Goal: Information Seeking & Learning: Compare options

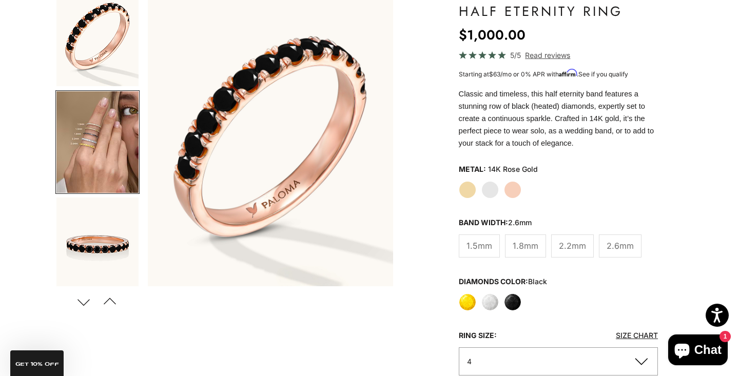
scroll to position [6, 0]
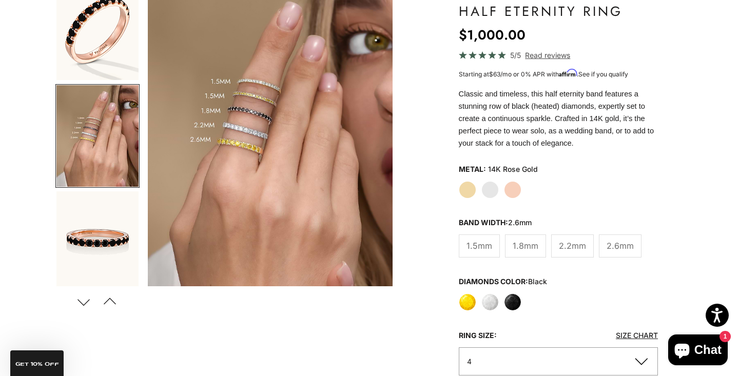
click at [513, 192] on label "Rose Gold" at bounding box center [512, 189] width 17 height 17
click at [251, 122] on img "Item 4 of 21" at bounding box center [270, 135] width 245 height 303
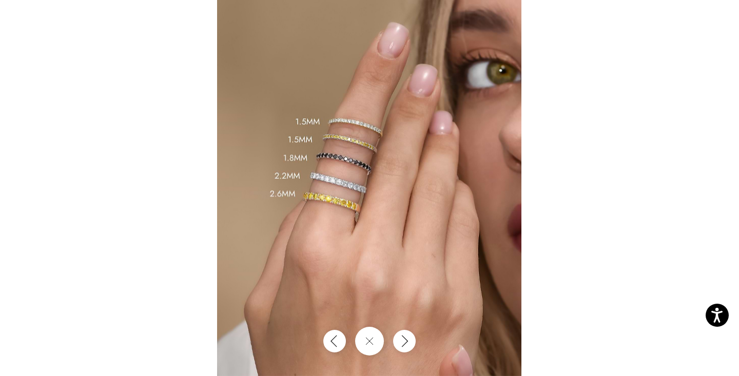
click at [315, 198] on img at bounding box center [369, 188] width 304 height 376
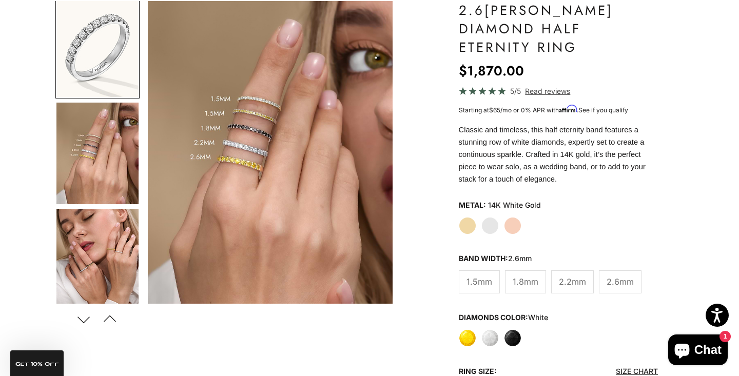
scroll to position [101, 0]
click at [491, 217] on label "White Gold" at bounding box center [489, 225] width 17 height 17
click at [486, 329] on label "White" at bounding box center [489, 337] width 17 height 17
click at [489, 329] on label "White" at bounding box center [489, 337] width 17 height 17
click at [616, 275] on span "2.6mm" at bounding box center [619, 281] width 27 height 13
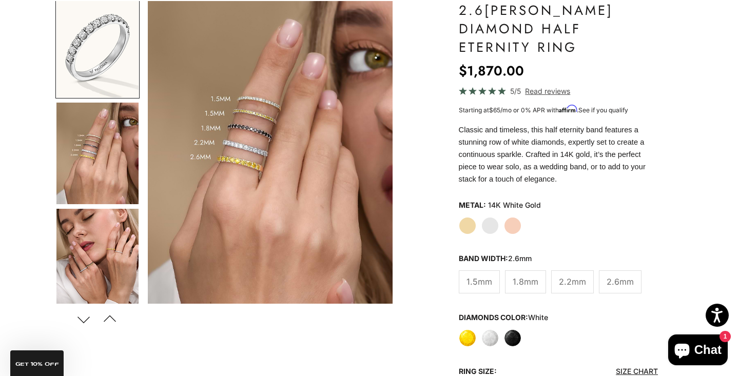
click at [493, 329] on label "White" at bounding box center [489, 337] width 17 height 17
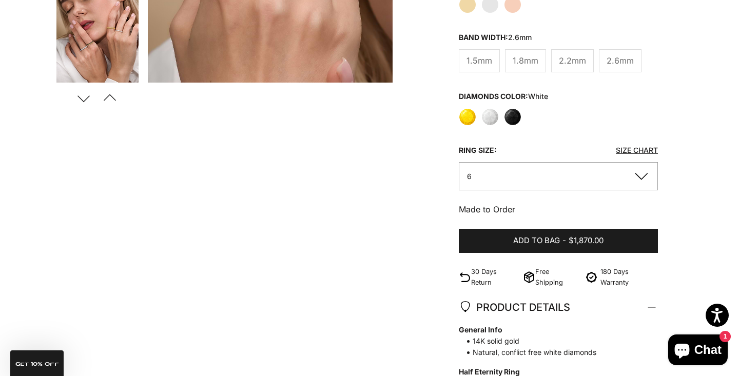
scroll to position [344, 0]
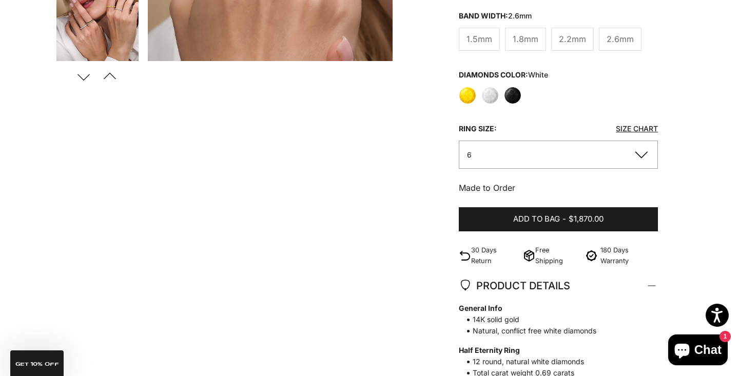
click at [713, 349] on span "Chat" at bounding box center [707, 349] width 27 height 15
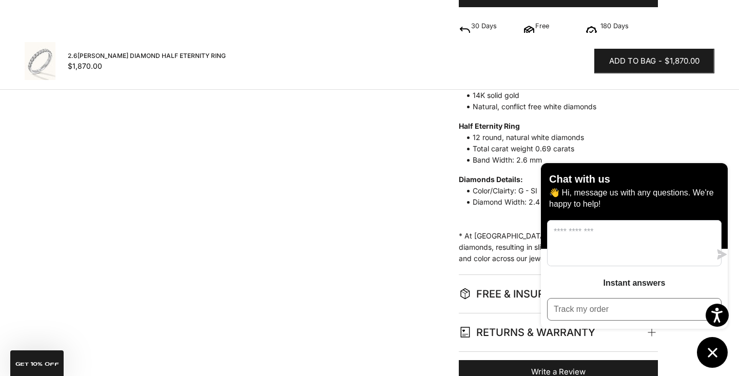
scroll to position [568, 0]
click at [626, 210] on p "👋 Hi, message us with any questions. We're happy to help!" at bounding box center [634, 198] width 170 height 23
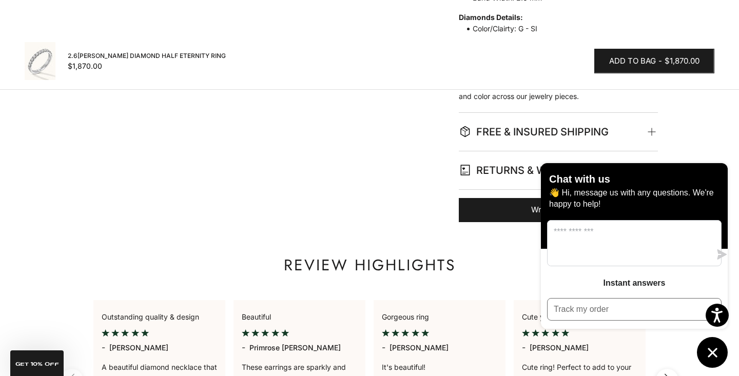
scroll to position [737, 0]
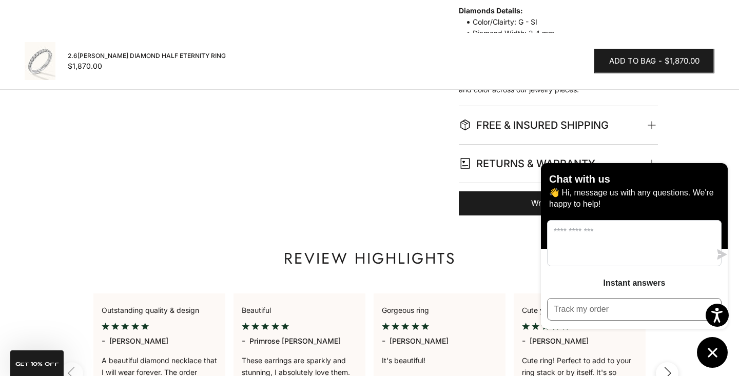
click at [713, 352] on icon "Chat window" at bounding box center [712, 352] width 9 height 9
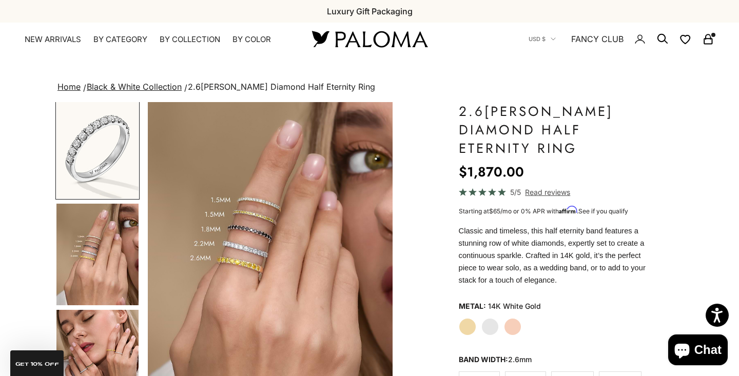
scroll to position [0, 0]
